Goal: Task Accomplishment & Management: Manage account settings

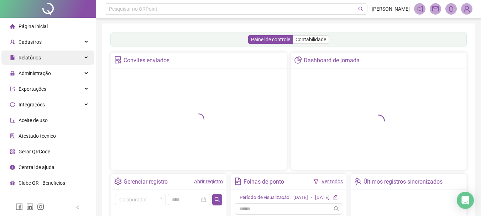
click at [81, 56] on div "Relatórios" at bounding box center [47, 58] width 93 height 14
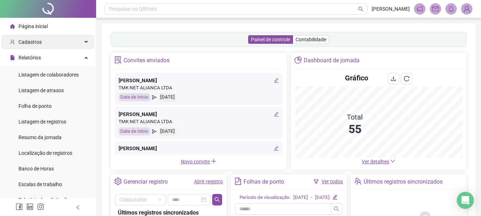
click at [85, 42] on icon at bounding box center [87, 42] width 4 height 0
click at [78, 46] on div "Cadastros" at bounding box center [47, 42] width 93 height 14
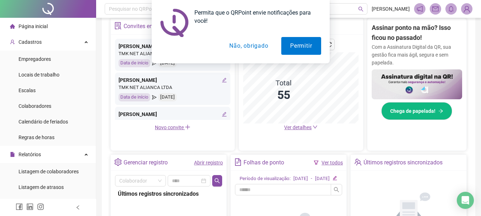
scroll to position [142, 0]
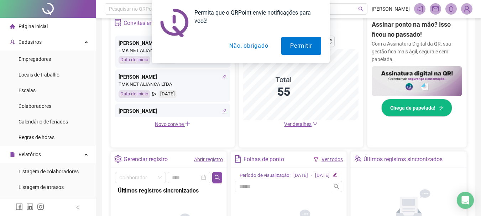
click at [242, 44] on button "Não, obrigado" at bounding box center [249, 46] width 57 height 18
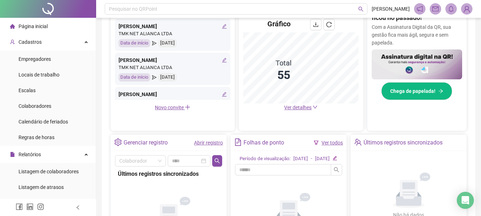
scroll to position [144, 0]
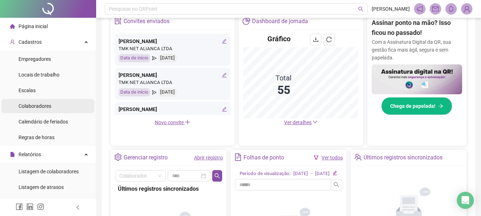
click at [46, 112] on div "Colaboradores" at bounding box center [35, 106] width 33 height 14
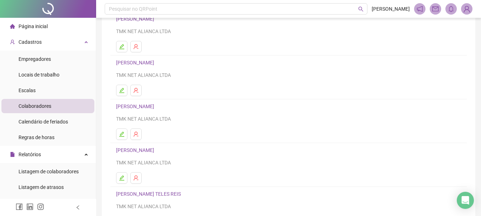
scroll to position [128, 0]
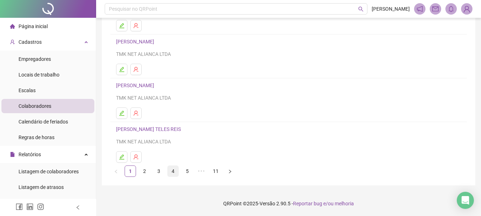
click at [175, 169] on link "4" at bounding box center [173, 171] width 11 height 11
click at [175, 169] on main "Leia o artigo sobre colaboradores Assista o vídeo Faça um tour Inserir Nenhum r…" at bounding box center [289, 40] width 374 height 290
click at [187, 173] on link "5" at bounding box center [187, 171] width 11 height 11
click at [201, 173] on link "6" at bounding box center [201, 171] width 11 height 11
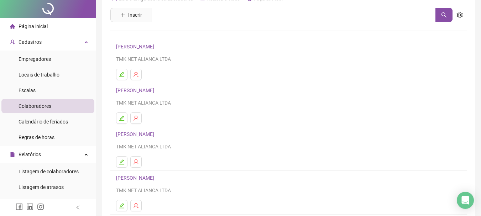
scroll to position [107, 0]
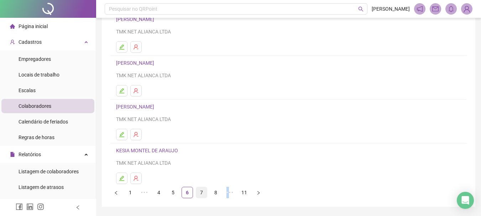
click at [200, 191] on link "7" at bounding box center [201, 192] width 11 height 11
click at [200, 191] on div "Pesquisar no QRPoint [PERSON_NAME] o artigo sobre colaboradores Assista o vídeo…" at bounding box center [288, 65] width 385 height 344
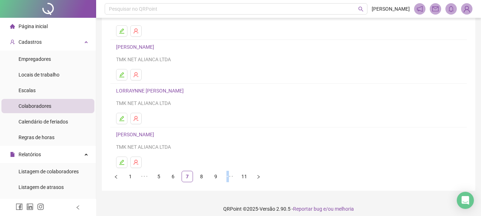
scroll to position [128, 0]
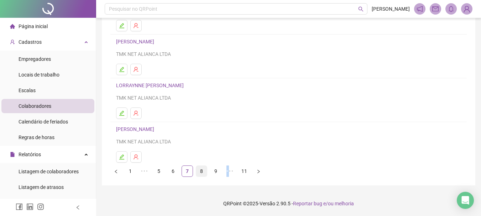
click at [206, 173] on link "8" at bounding box center [201, 171] width 11 height 11
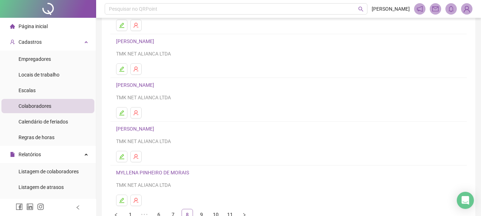
scroll to position [107, 0]
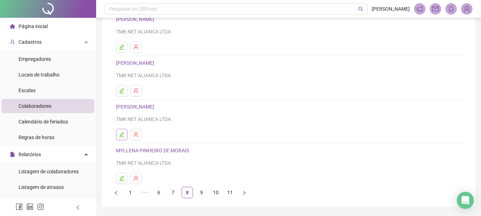
click at [121, 135] on icon "edit" at bounding box center [121, 134] width 5 height 5
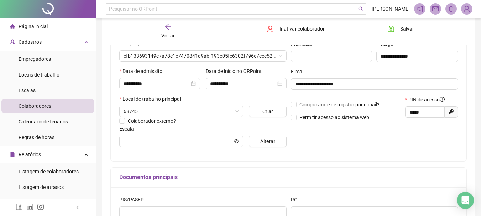
scroll to position [110, 0]
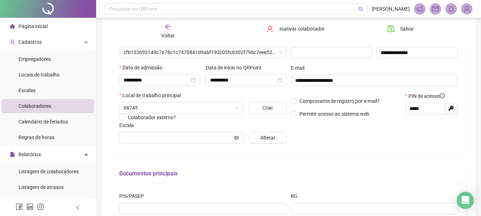
type input "**********"
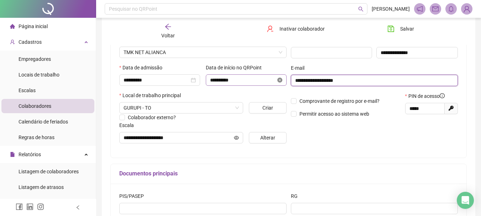
drag, startPoint x: 348, startPoint y: 80, endPoint x: 281, endPoint y: 81, distance: 67.3
click at [281, 81] on div "**********" at bounding box center [288, 77] width 343 height 143
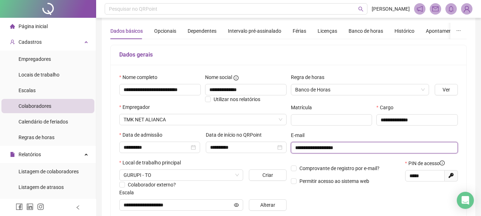
scroll to position [0, 0]
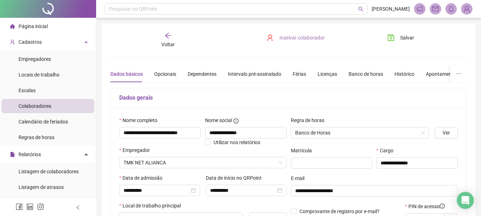
click at [302, 32] on button "Inativar colaborador" at bounding box center [295, 37] width 69 height 11
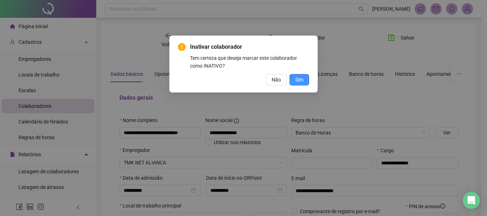
click at [299, 81] on span "Sim" at bounding box center [299, 80] width 8 height 8
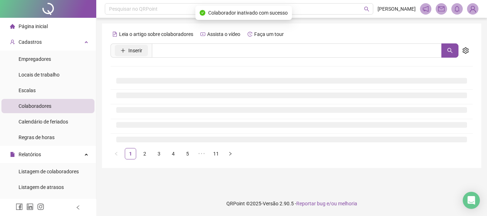
click at [133, 53] on span "Inserir" at bounding box center [135, 51] width 14 height 8
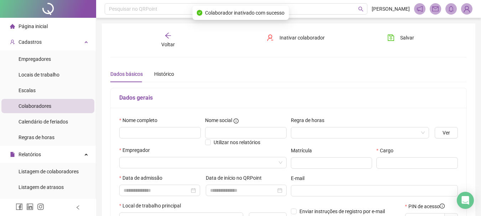
type input "*****"
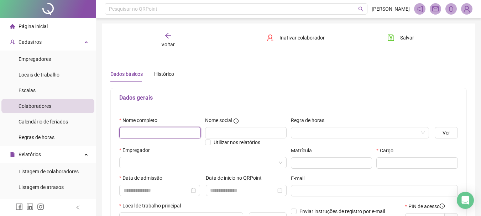
click at [166, 128] on input "text" at bounding box center [160, 132] width 82 height 11
paste input "**********"
type input "**********"
click at [229, 117] on span "Nome social" at bounding box center [218, 120] width 27 height 8
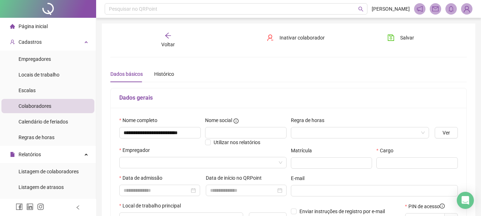
scroll to position [0, 0]
click at [224, 130] on input "text" at bounding box center [246, 132] width 82 height 11
type input "**********"
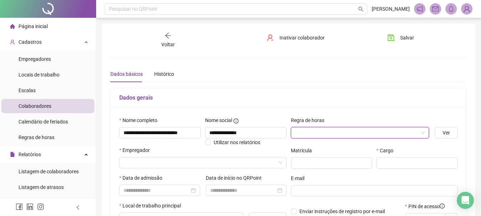
click at [306, 136] on input "search" at bounding box center [357, 133] width 124 height 11
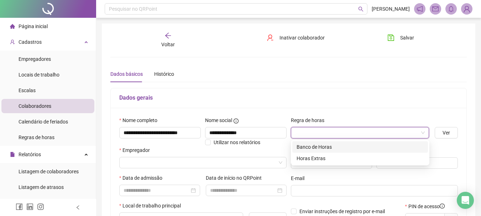
click at [318, 146] on div "Banco de Horas" at bounding box center [360, 147] width 127 height 8
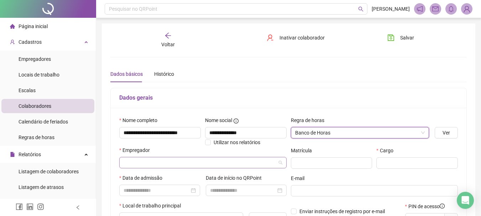
click at [170, 167] on input "search" at bounding box center [200, 162] width 152 height 11
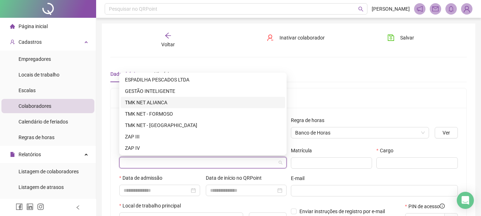
click at [182, 101] on div "TMK NET ALIANCA" at bounding box center [203, 103] width 156 height 8
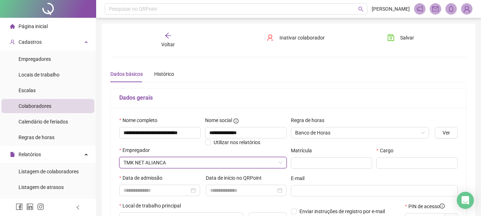
scroll to position [36, 0]
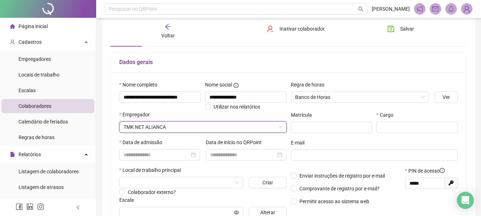
click at [389, 116] on label "Cargo" at bounding box center [387, 115] width 21 height 8
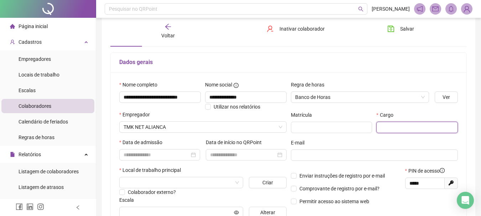
click at [404, 122] on input "text" at bounding box center [418, 127] width 82 height 11
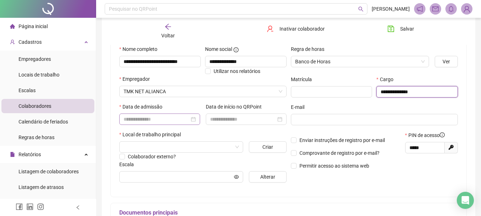
type input "**********"
click at [165, 123] on input at bounding box center [157, 119] width 66 height 8
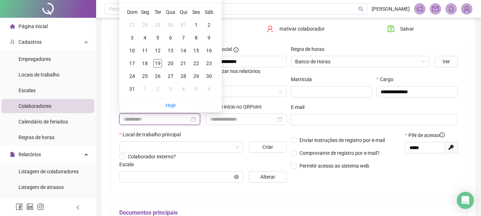
type input "**********"
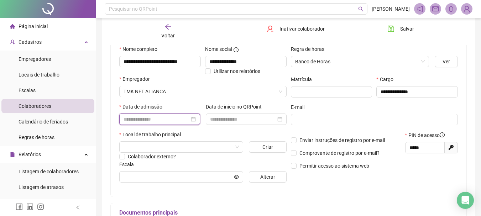
paste input "**********"
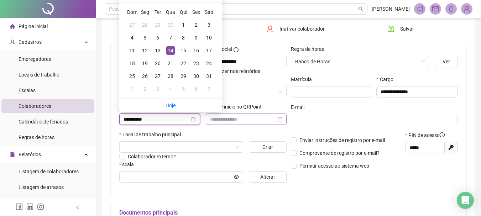
type input "**********"
click at [232, 120] on input at bounding box center [243, 119] width 66 height 8
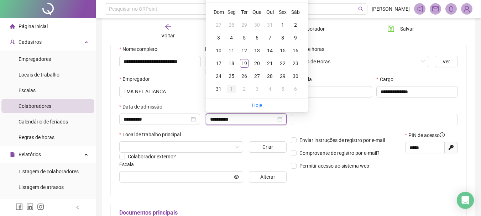
type input "**********"
click at [228, 92] on div "1" at bounding box center [231, 89] width 9 height 9
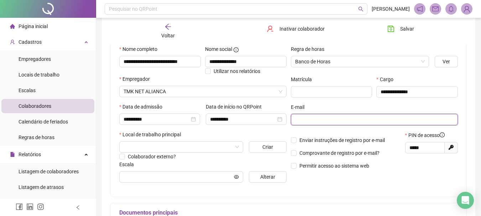
click at [305, 119] on input "text" at bounding box center [373, 120] width 157 height 8
paste input "**********"
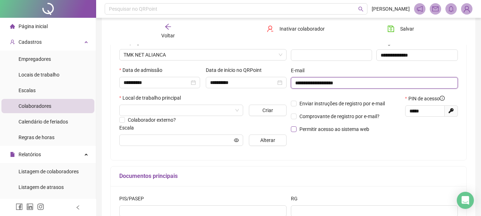
scroll to position [142, 0]
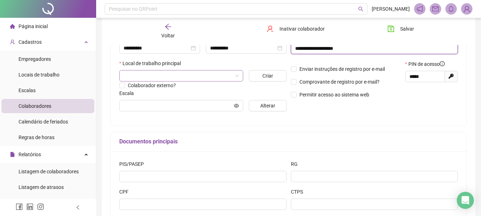
type input "**********"
click at [173, 72] on input "search" at bounding box center [178, 76] width 109 height 11
click at [317, 120] on div "**********" at bounding box center [289, 45] width 356 height 160
click at [201, 76] on input "search" at bounding box center [178, 76] width 109 height 11
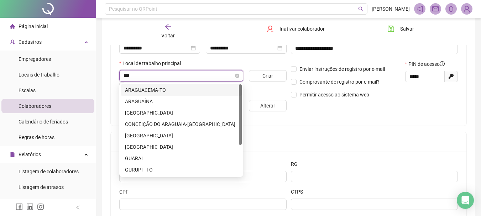
type input "****"
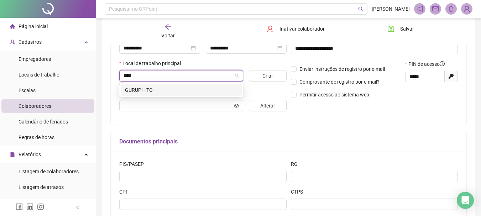
click at [193, 88] on div "GURUPI - TO" at bounding box center [181, 90] width 113 height 8
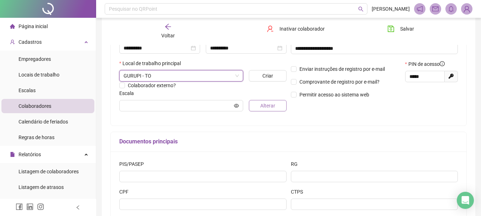
click at [263, 105] on span "Alterar" at bounding box center [267, 106] width 15 height 8
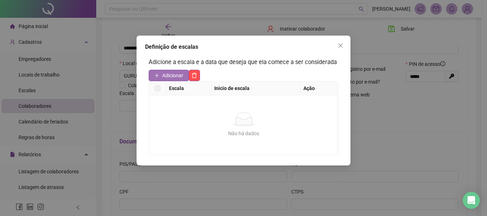
click at [162, 74] on span "Adicionar" at bounding box center [172, 76] width 21 height 8
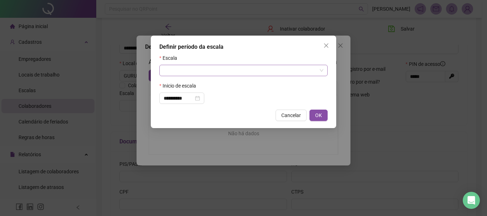
click at [191, 73] on input "search" at bounding box center [240, 70] width 153 height 11
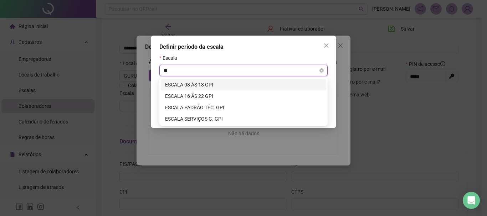
type input "***"
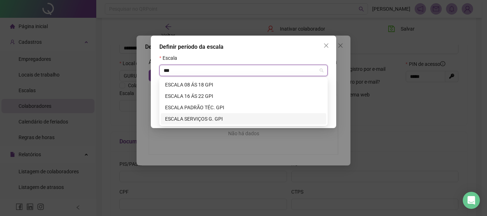
click at [222, 121] on div "ESCALA SERVIÇOS G. GPI" at bounding box center [243, 119] width 157 height 8
click at [222, 121] on div "Cancelar OK" at bounding box center [243, 115] width 168 height 11
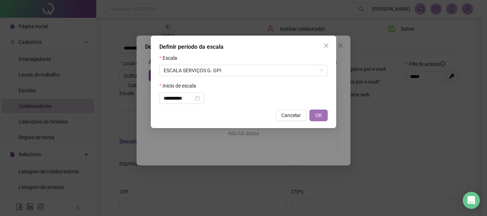
click at [322, 116] on button "OK" at bounding box center [318, 115] width 18 height 11
type input "**********"
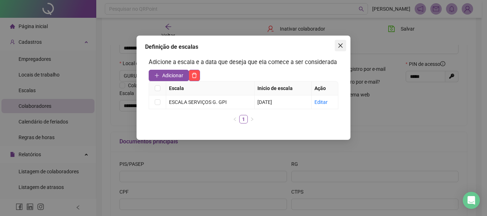
click at [341, 45] on icon "close" at bounding box center [340, 45] width 4 height 4
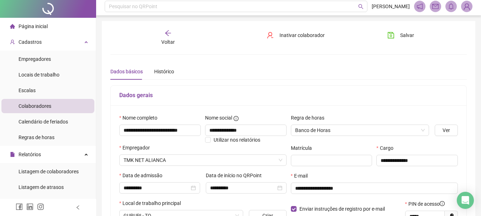
scroll to position [0, 0]
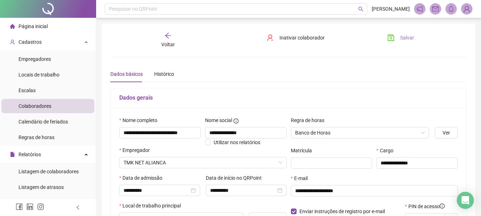
click at [406, 41] on span "Salvar" at bounding box center [407, 38] width 14 height 8
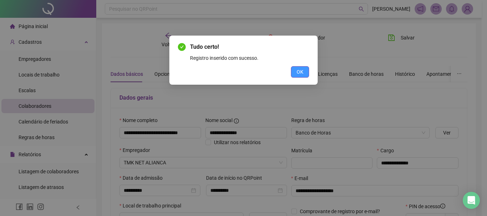
click at [301, 75] on span "OK" at bounding box center [299, 72] width 7 height 8
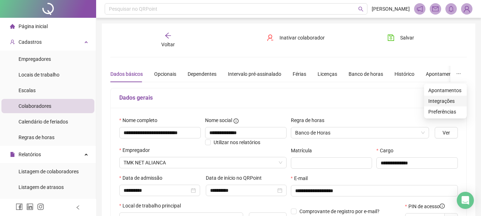
click at [455, 100] on span "Integrações" at bounding box center [446, 101] width 34 height 8
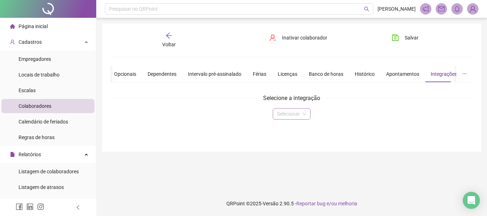
click at [292, 113] on input "search" at bounding box center [288, 114] width 23 height 11
click at [295, 130] on div "Domínio" at bounding box center [291, 128] width 26 height 8
click at [146, 126] on span "ID do colaborador" at bounding box center [130, 124] width 40 height 6
click at [143, 130] on div "ID do colaborador" at bounding box center [291, 125] width 362 height 11
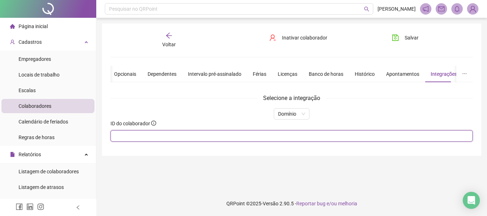
click at [140, 133] on input "text" at bounding box center [291, 135] width 362 height 11
type input "**"
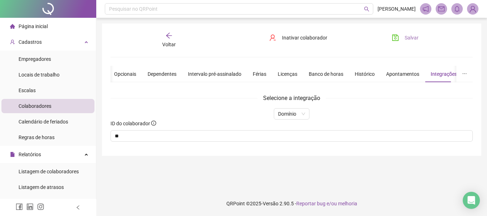
click at [415, 39] on span "Salvar" at bounding box center [411, 38] width 14 height 8
drag, startPoint x: 47, startPoint y: 22, endPoint x: 49, endPoint y: 27, distance: 5.4
click at [47, 22] on div "Página inicial" at bounding box center [29, 26] width 38 height 14
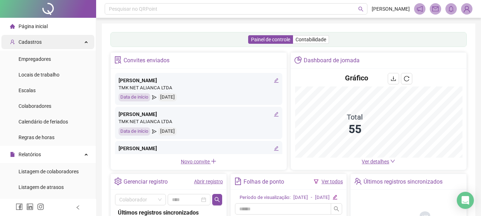
click at [84, 42] on div "Cadastros" at bounding box center [47, 42] width 93 height 14
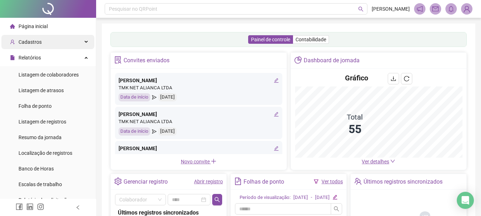
click at [84, 42] on div "Cadastros" at bounding box center [47, 42] width 93 height 14
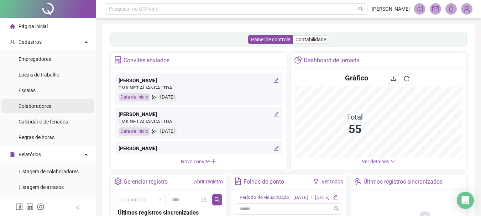
click at [64, 106] on li "Colaboradores" at bounding box center [47, 106] width 93 height 14
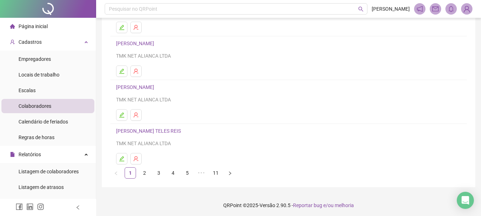
scroll to position [128, 0]
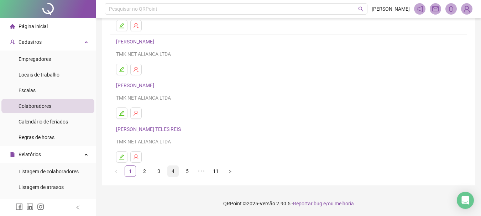
click at [176, 173] on link "4" at bounding box center [173, 171] width 11 height 11
click at [184, 171] on link "5" at bounding box center [187, 171] width 11 height 11
click at [184, 171] on main "Leia o artigo sobre colaboradores Assista o vídeo Faça um tour Inserir Nenhum r…" at bounding box center [289, 40] width 374 height 290
click at [201, 175] on link "6" at bounding box center [201, 171] width 11 height 11
click at [203, 172] on link "7" at bounding box center [201, 171] width 11 height 11
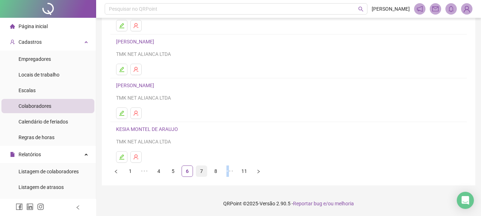
click at [203, 172] on main "Leia o artigo sobre colaboradores Assista o vídeo Faça um tour Inserir Nenhum r…" at bounding box center [289, 40] width 374 height 290
click at [203, 172] on link "8" at bounding box center [201, 171] width 11 height 11
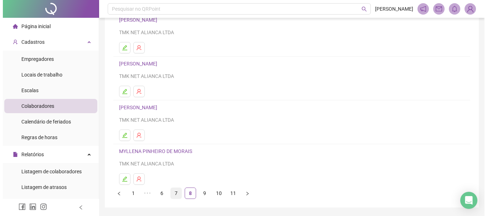
scroll to position [93, 0]
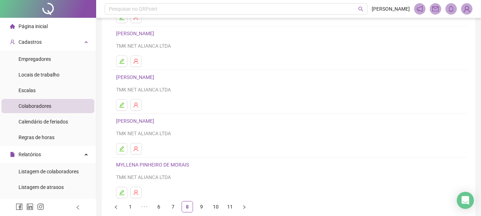
click at [469, 7] on img at bounding box center [467, 9] width 11 height 11
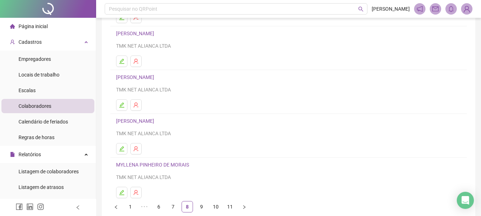
click at [469, 7] on img at bounding box center [467, 9] width 11 height 11
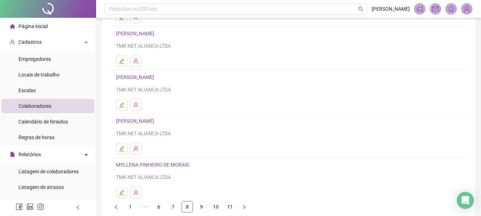
click at [469, 7] on img at bounding box center [467, 9] width 11 height 11
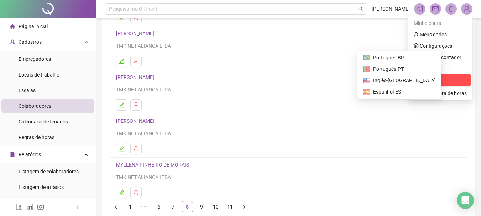
click at [428, 79] on span "Sair" at bounding box center [424, 80] width 9 height 6
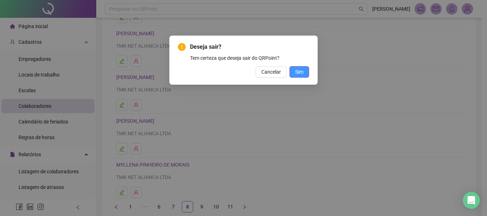
click at [294, 74] on button "Sim" at bounding box center [299, 71] width 20 height 11
